Goal: Information Seeking & Learning: Check status

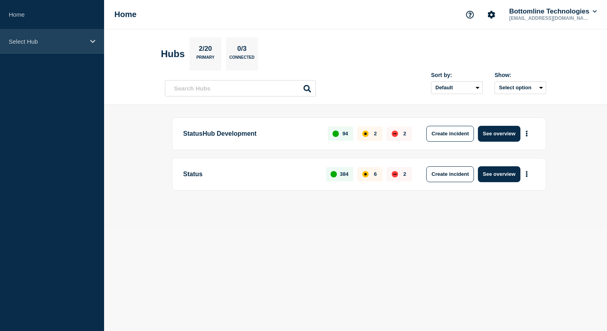
click at [92, 41] on icon at bounding box center [92, 42] width 5 height 6
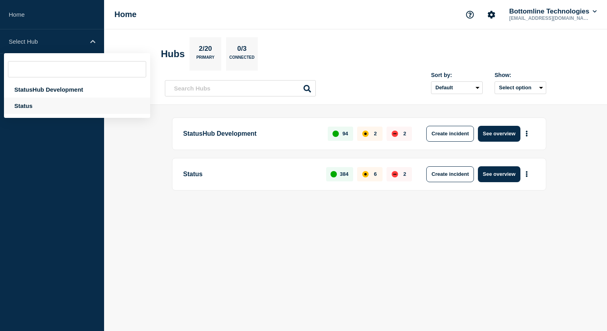
click at [38, 109] on div "Status" at bounding box center [77, 106] width 146 height 16
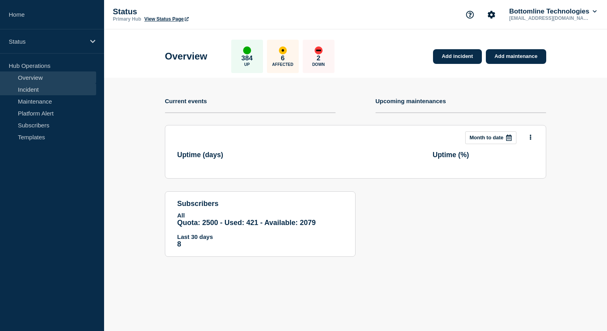
click at [62, 91] on link "Incident" at bounding box center [48, 89] width 96 height 12
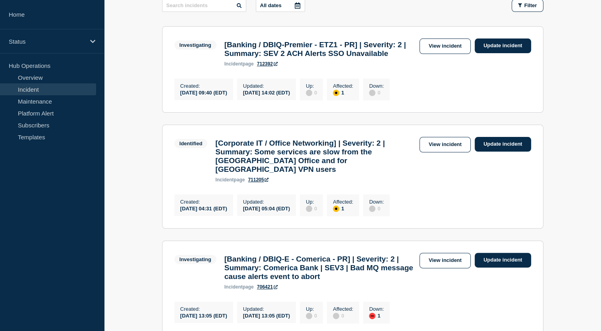
scroll to position [151, 0]
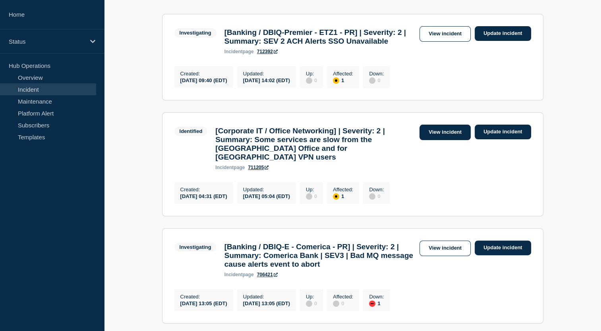
click at [446, 140] on link "View incident" at bounding box center [444, 132] width 51 height 15
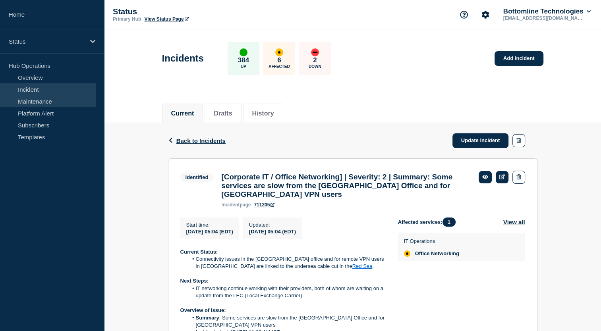
click at [61, 102] on link "Maintenance" at bounding box center [48, 101] width 96 height 12
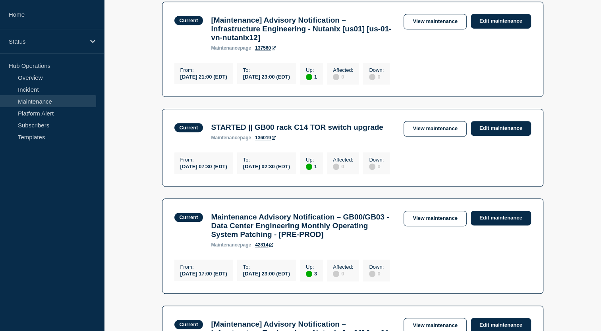
scroll to position [543, 0]
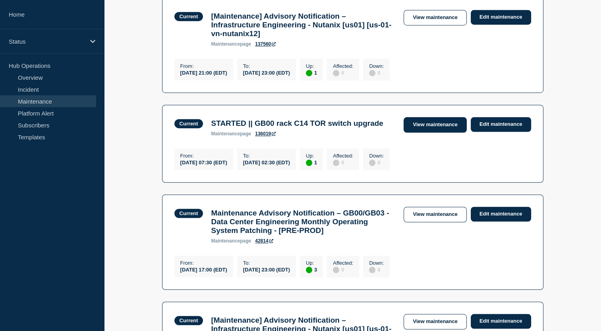
click at [429, 133] on link "View maintenance" at bounding box center [435, 124] width 63 height 15
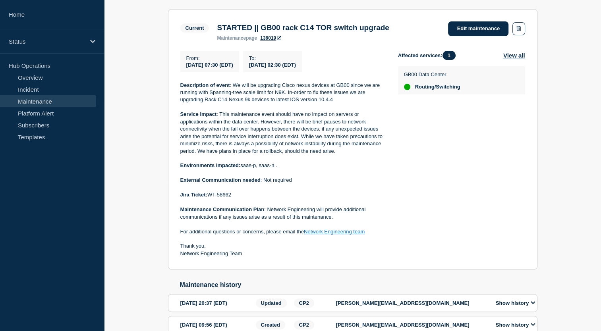
scroll to position [150, 0]
